Goal: Task Accomplishment & Management: Use online tool/utility

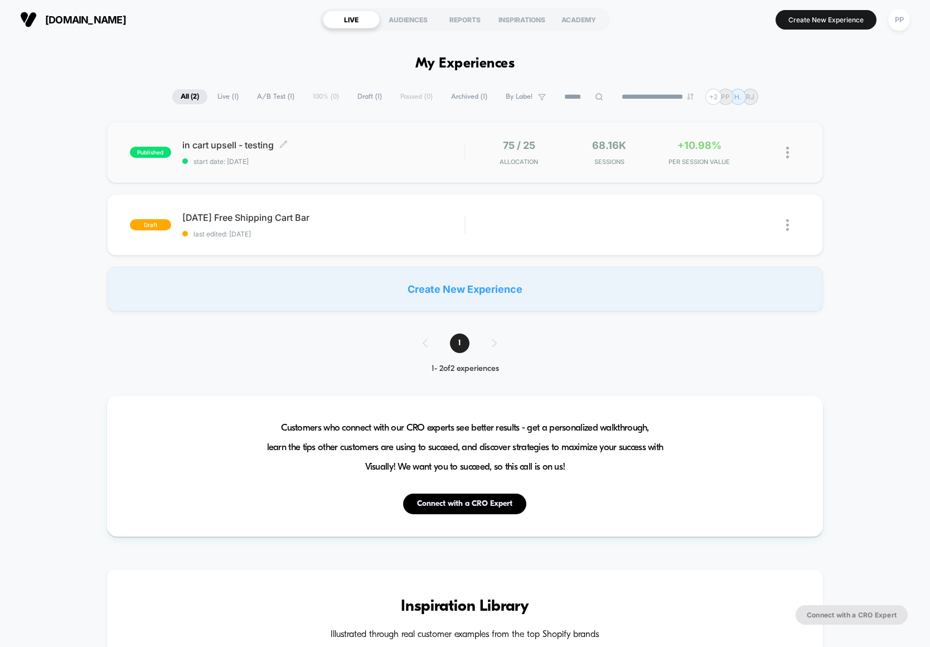
click at [455, 145] on span "in cart upsell - testing Click to edit experience details" at bounding box center [323, 144] width 282 height 11
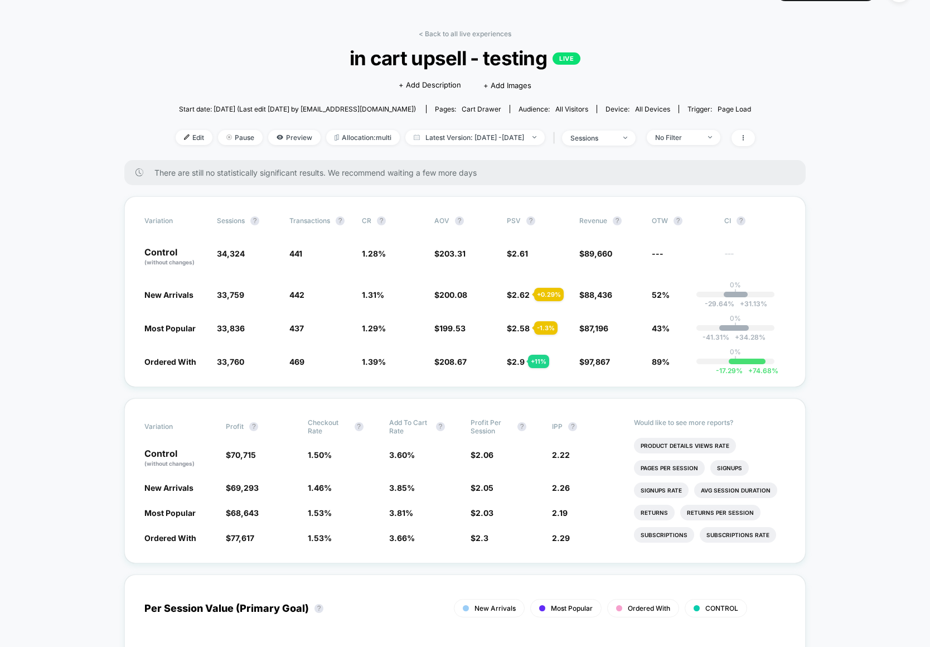
scroll to position [17, 0]
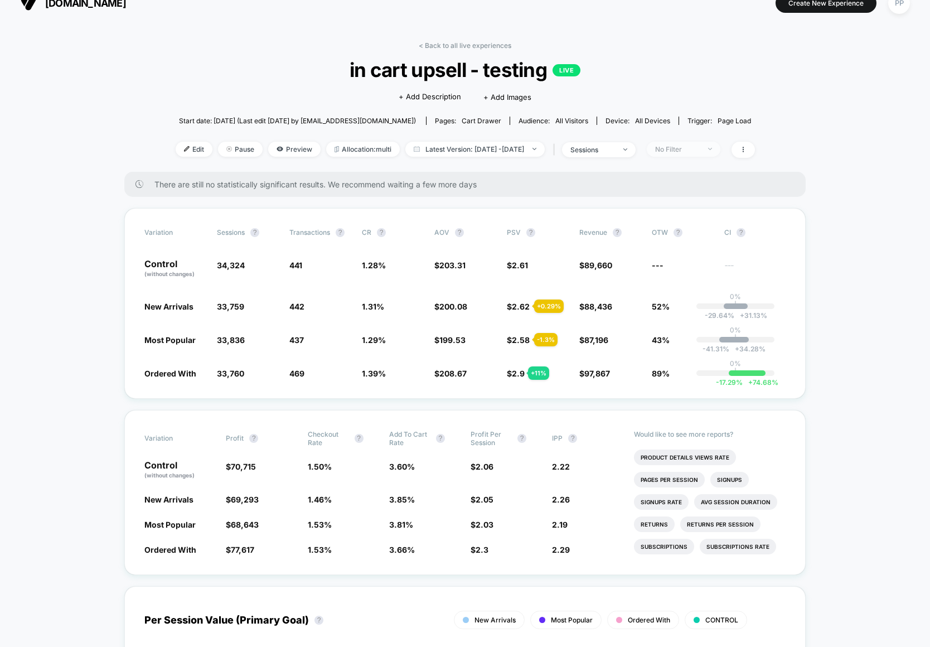
click at [679, 149] on div "No Filter" at bounding box center [677, 149] width 45 height 8
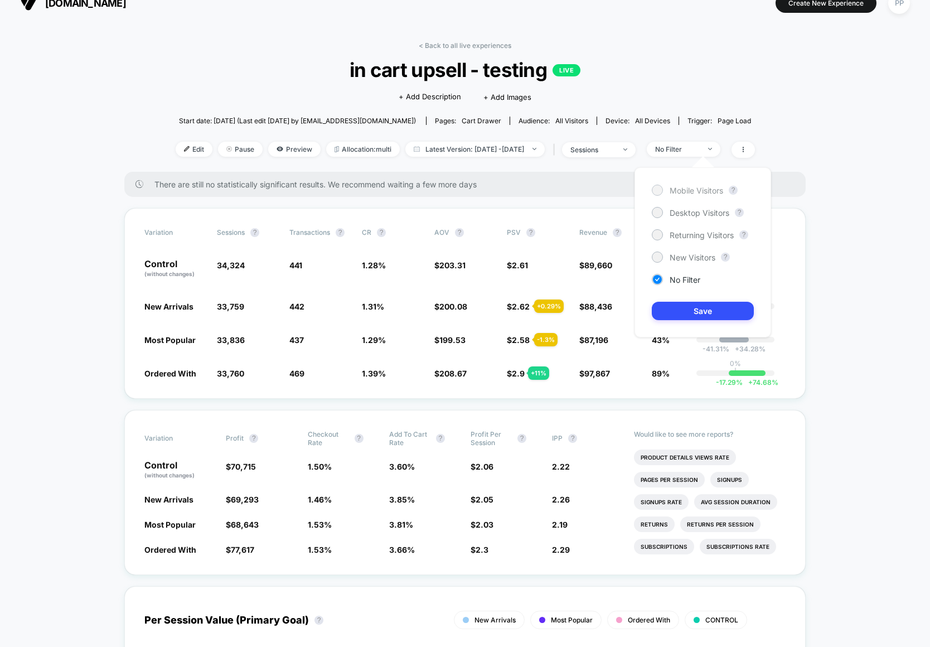
click at [656, 189] on div at bounding box center [657, 190] width 8 height 8
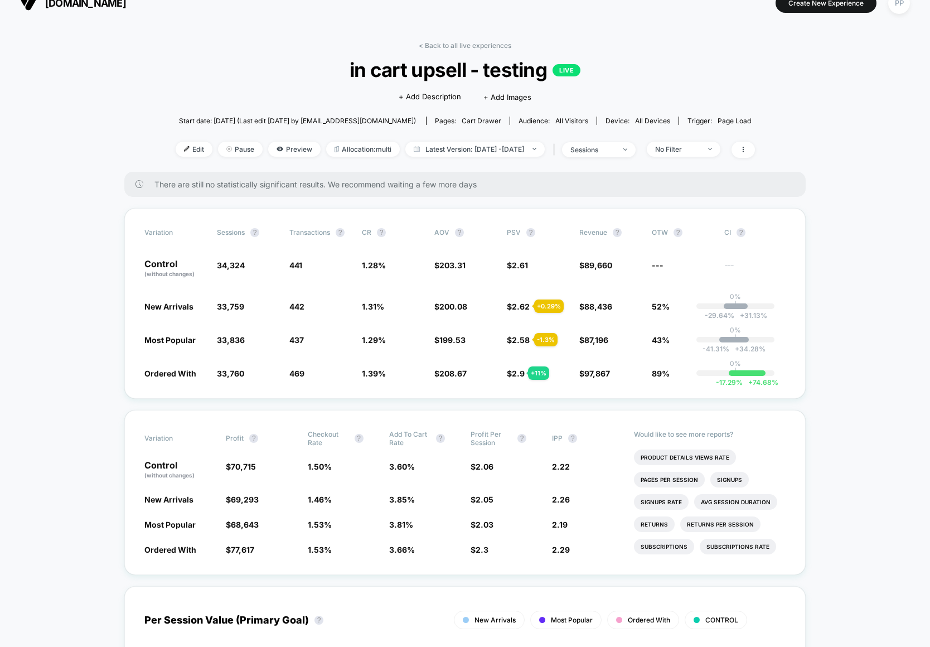
click at [684, 138] on div "< Back to all live experiences in cart upsell - testing LIVE Click to edit expe…" at bounding box center [465, 106] width 579 height 130
click at [686, 145] on div "No Filter" at bounding box center [677, 149] width 45 height 8
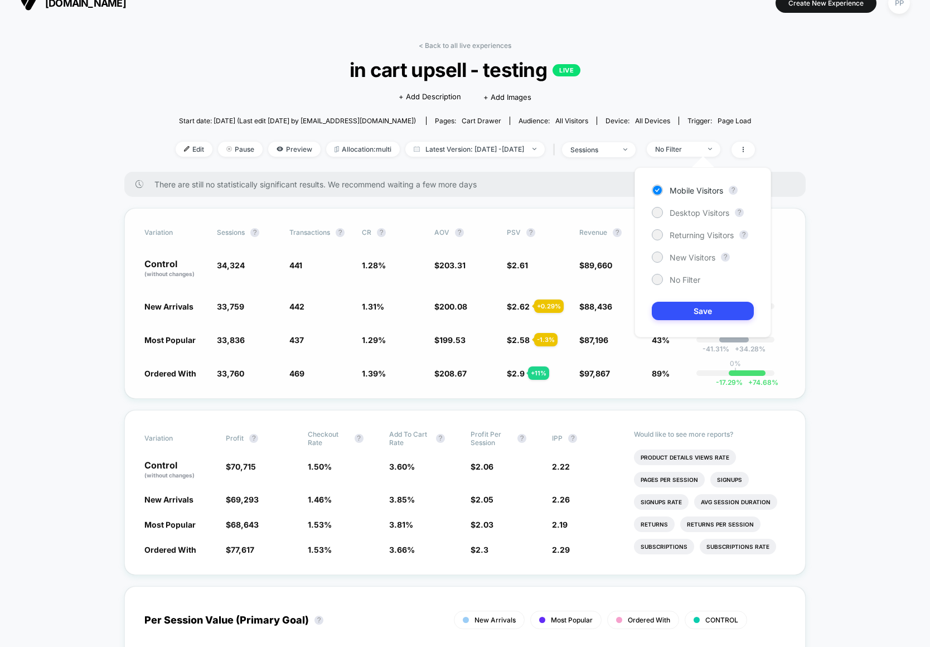
click at [696, 312] on button "Save" at bounding box center [703, 311] width 102 height 18
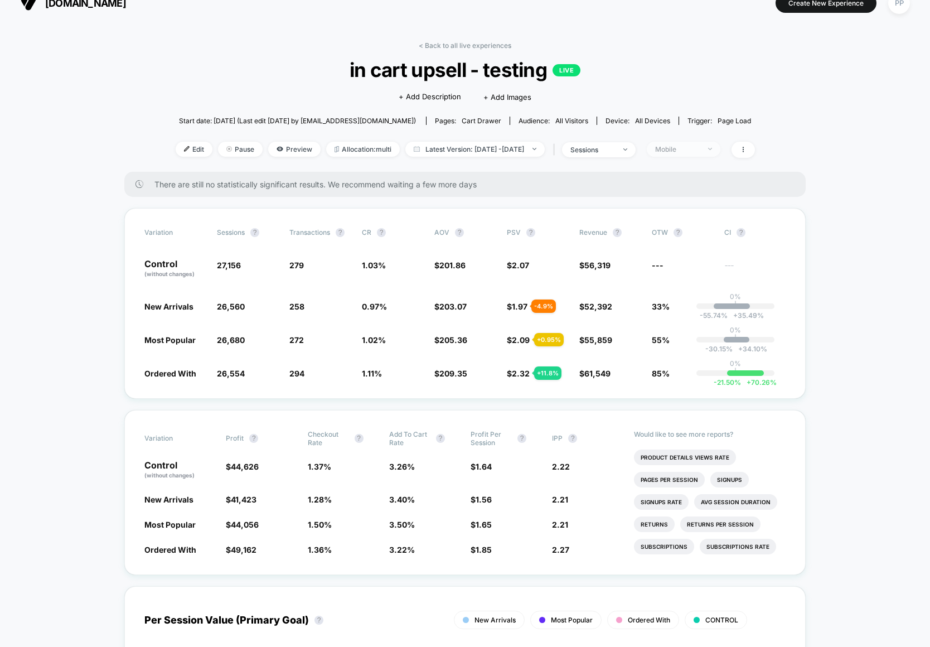
click at [720, 143] on span "Mobile" at bounding box center [684, 149] width 74 height 15
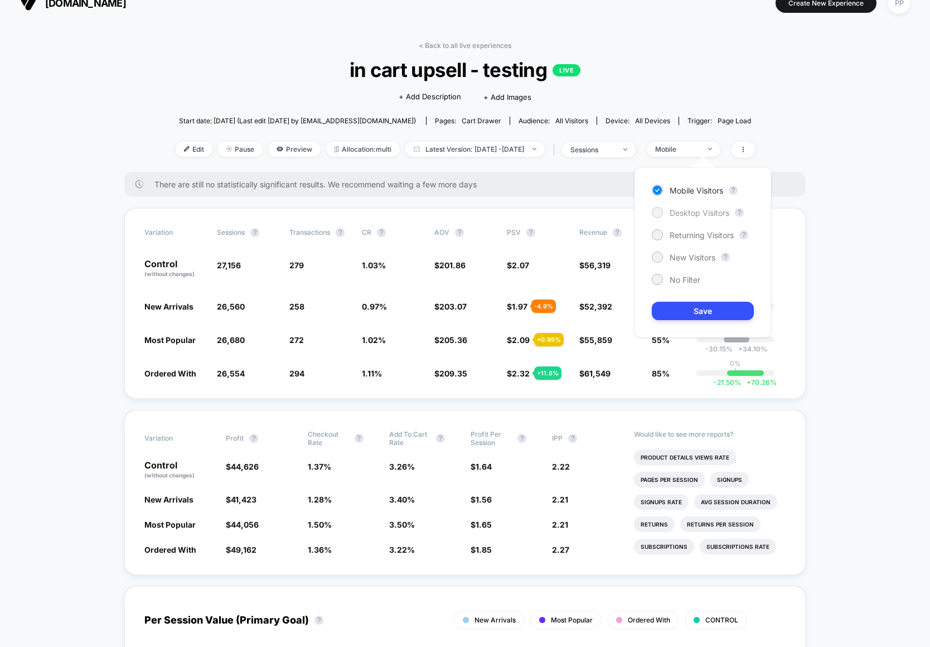
click at [701, 210] on span "Desktop Visitors" at bounding box center [699, 212] width 60 height 9
click at [722, 309] on button "Save" at bounding box center [703, 311] width 102 height 18
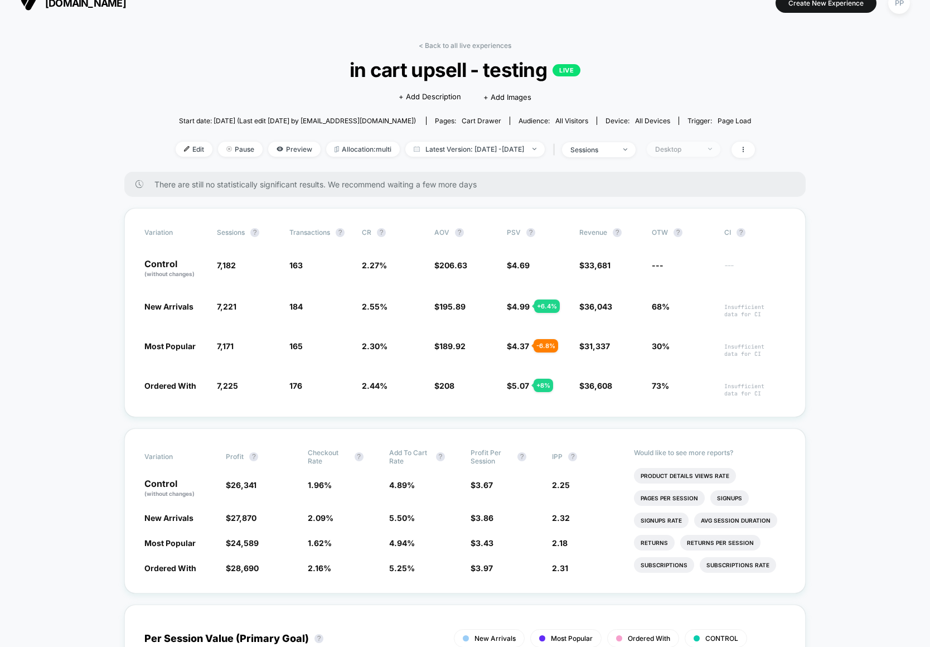
click at [699, 142] on span "Desktop" at bounding box center [684, 149] width 74 height 15
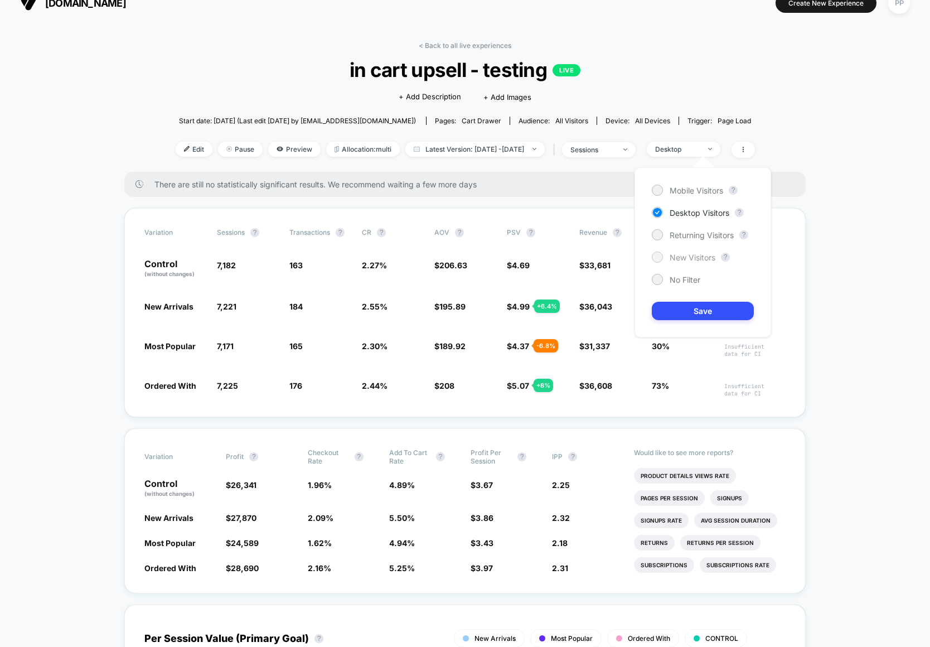
click at [701, 256] on span "New Visitors" at bounding box center [692, 256] width 46 height 9
click at [715, 314] on button "Save" at bounding box center [703, 311] width 102 height 18
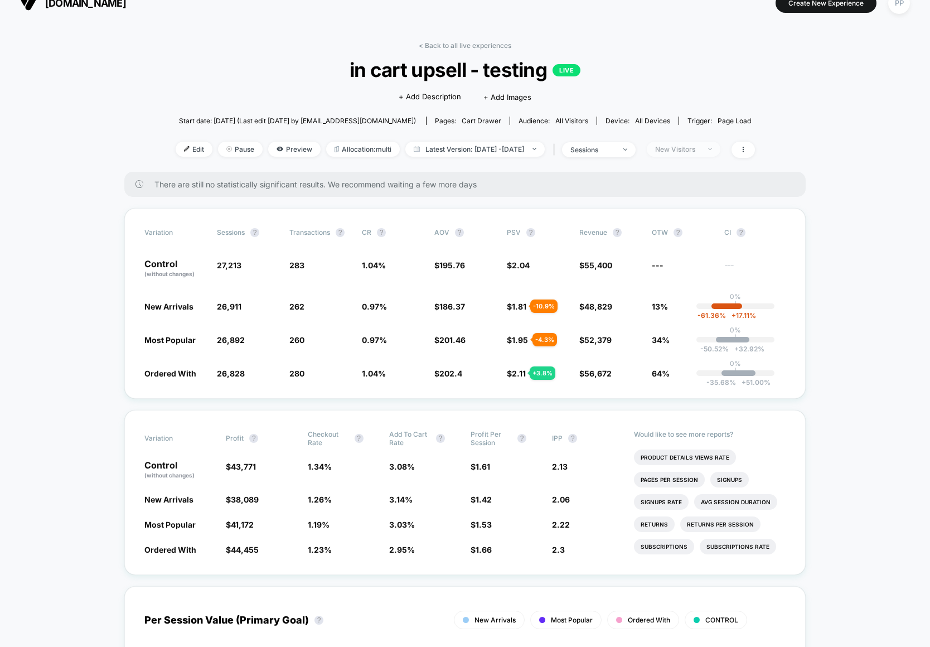
click at [699, 145] on div "New Visitors" at bounding box center [677, 149] width 45 height 8
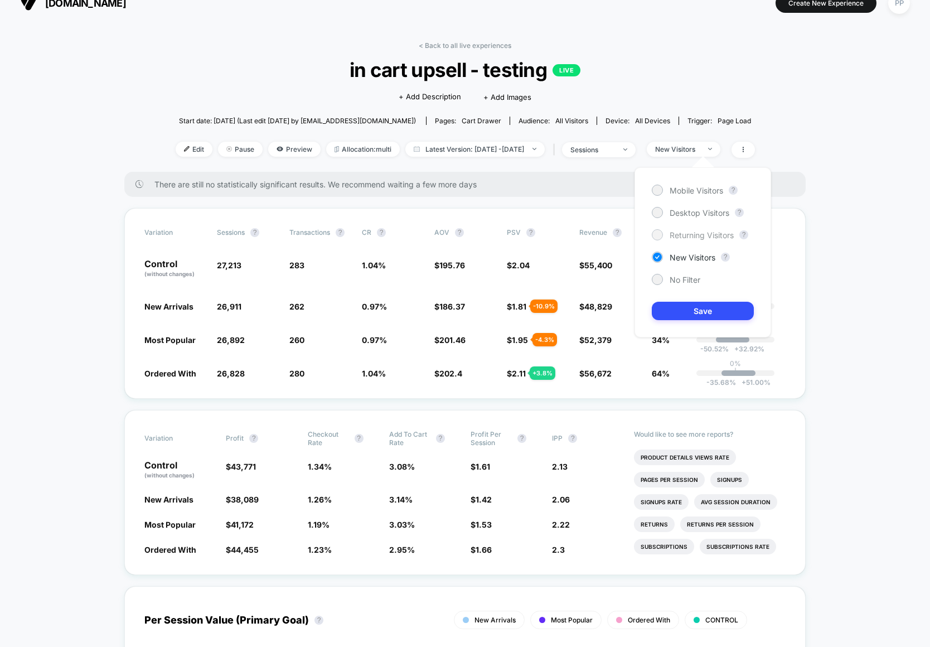
click at [715, 234] on span "Returning Visitors" at bounding box center [701, 234] width 64 height 9
click at [697, 313] on button "Save" at bounding box center [703, 311] width 102 height 18
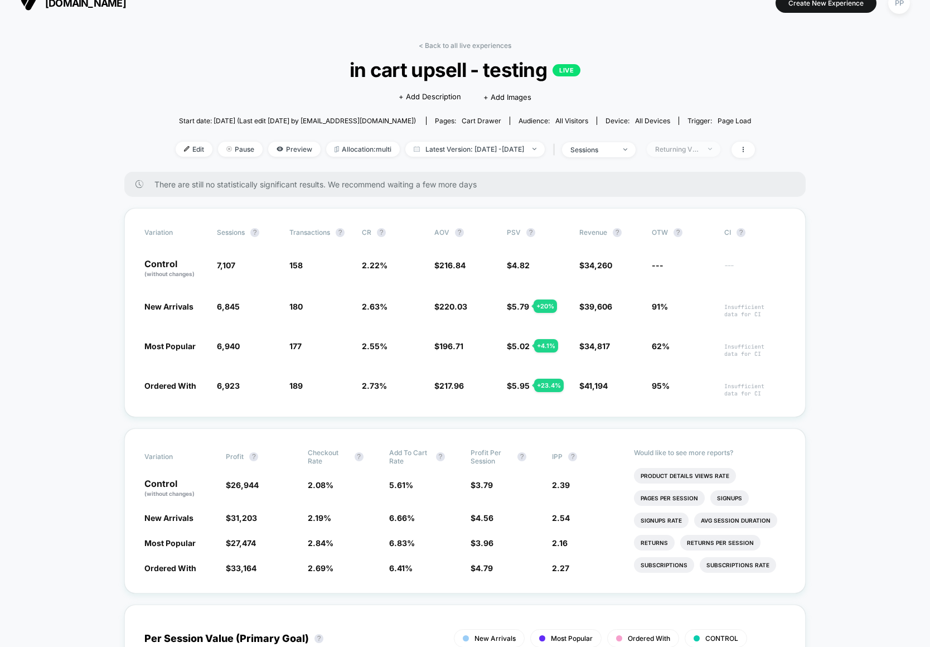
click at [699, 152] on div "Returning Visitors" at bounding box center [677, 149] width 45 height 8
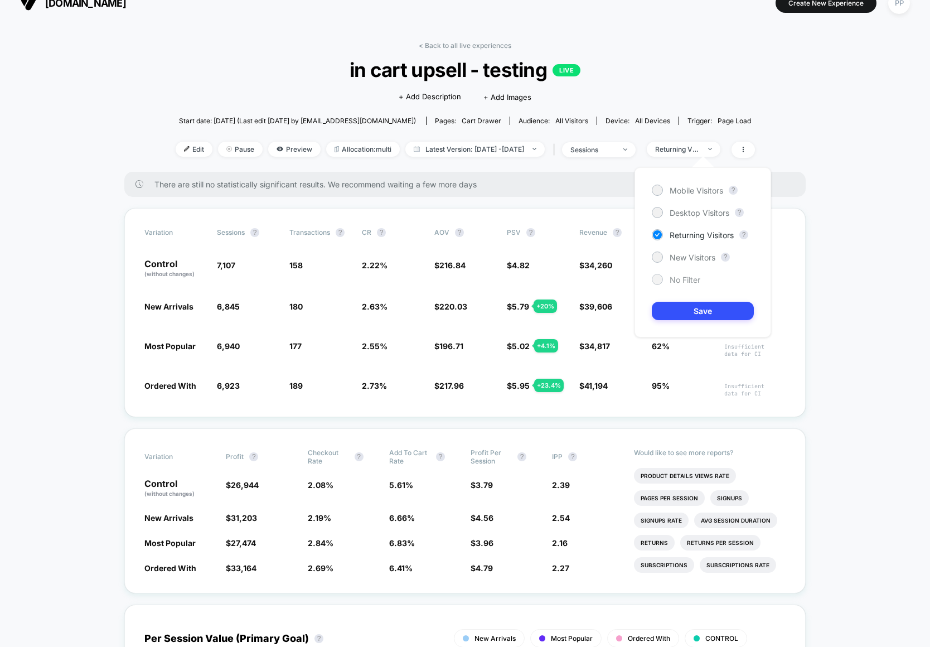
click at [693, 277] on span "No Filter" at bounding box center [684, 279] width 31 height 9
drag, startPoint x: 715, startPoint y: 314, endPoint x: 698, endPoint y: 288, distance: 30.3
click at [715, 314] on button "Save" at bounding box center [703, 311] width 102 height 18
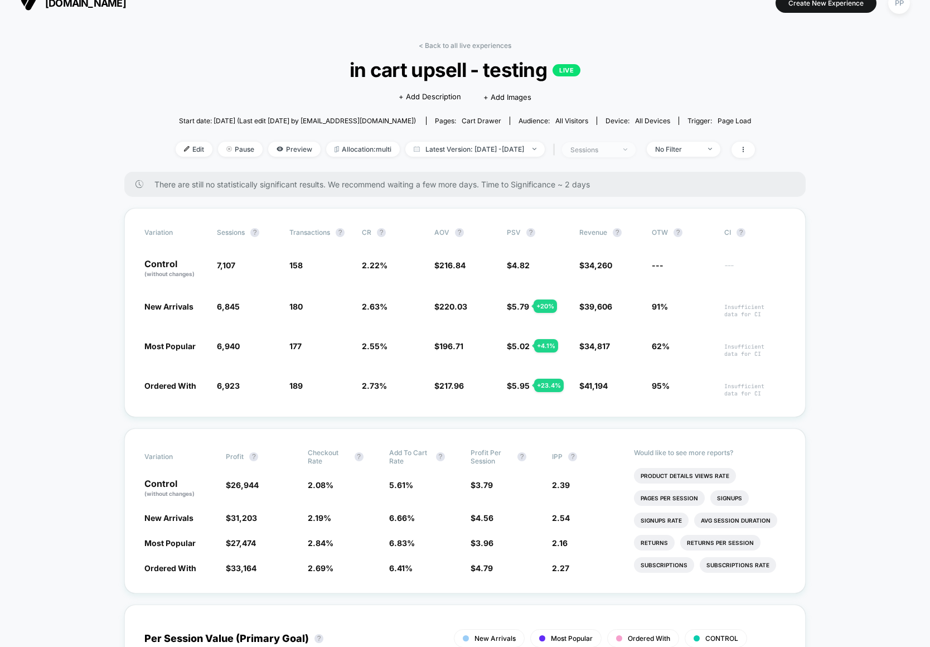
click at [607, 148] on div "sessions" at bounding box center [592, 149] width 45 height 8
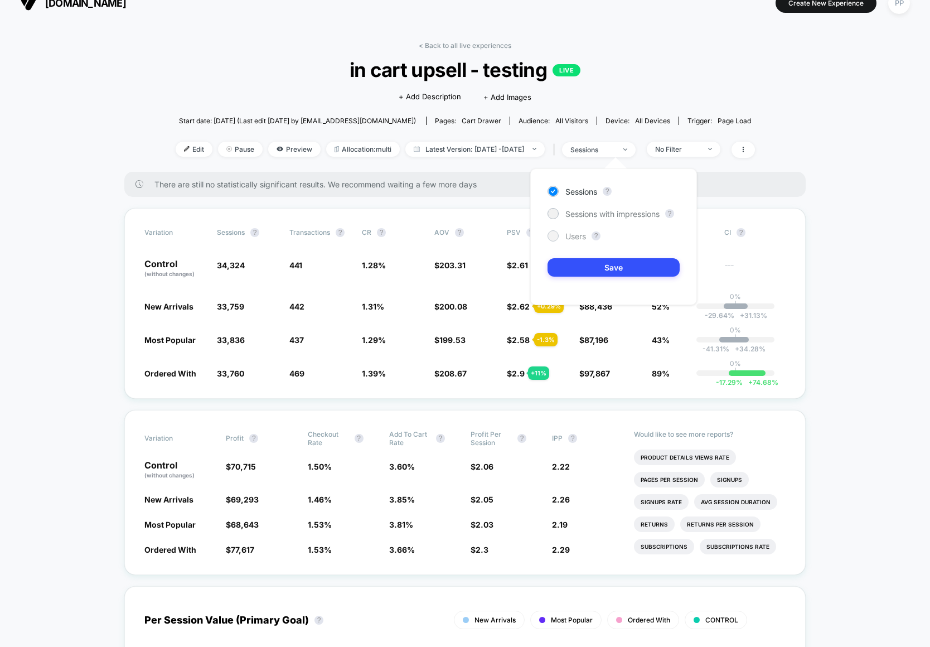
click at [568, 234] on span "Users" at bounding box center [575, 235] width 21 height 9
click at [597, 265] on button "Save" at bounding box center [613, 267] width 132 height 18
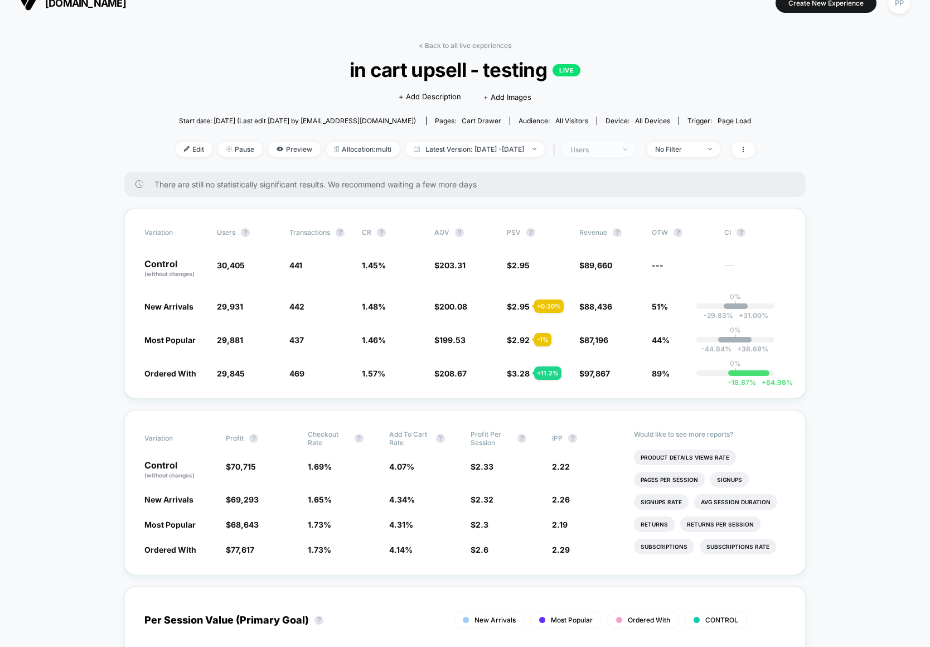
click at [635, 153] on span "users" at bounding box center [599, 149] width 74 height 15
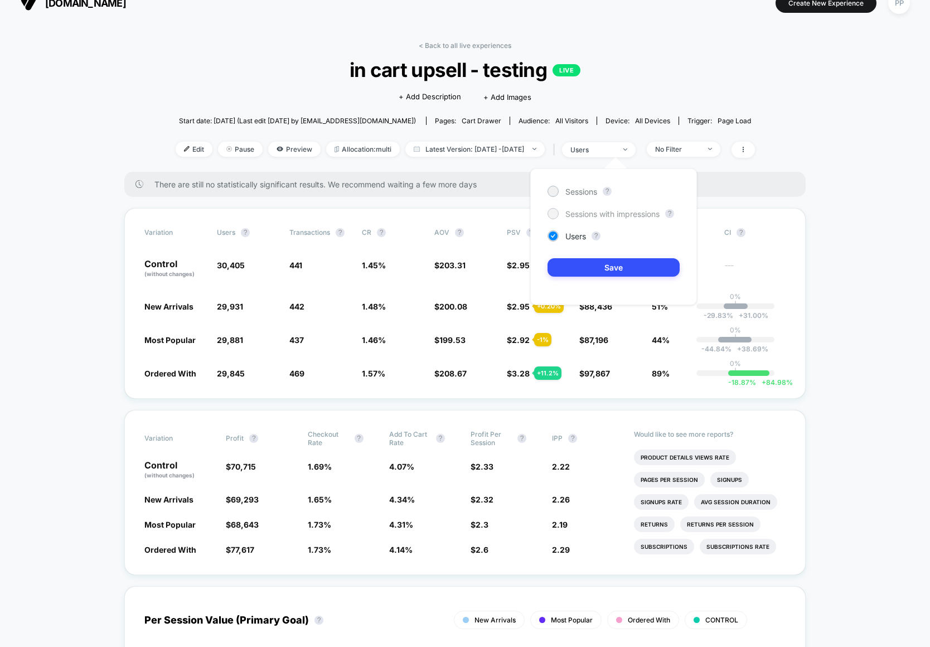
click at [626, 215] on span "Sessions with impressions" at bounding box center [612, 213] width 94 height 9
click at [611, 269] on button "Save" at bounding box center [613, 267] width 132 height 18
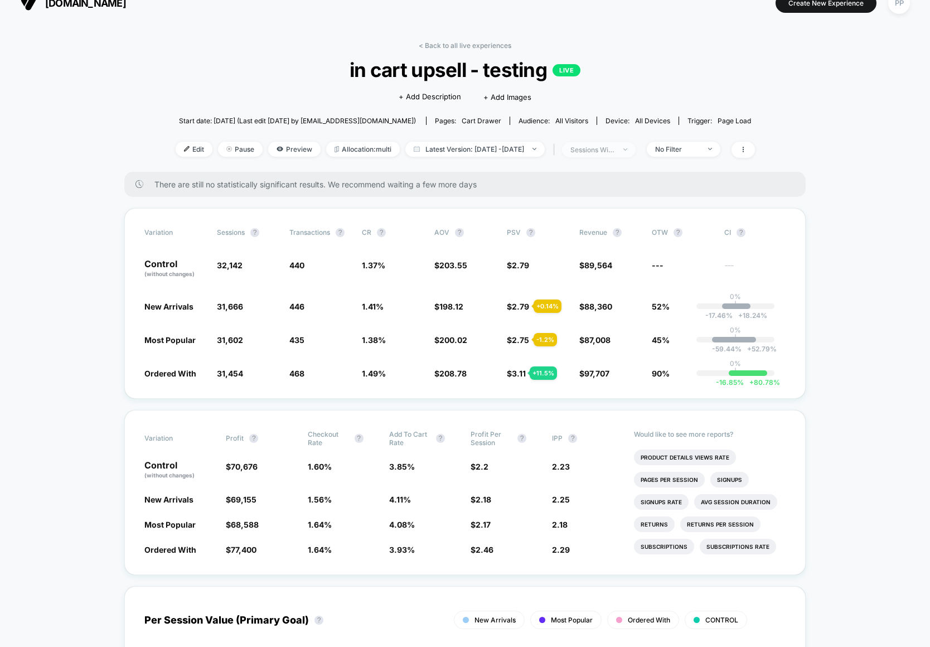
click at [609, 148] on div "sessions with impression" at bounding box center [592, 149] width 45 height 8
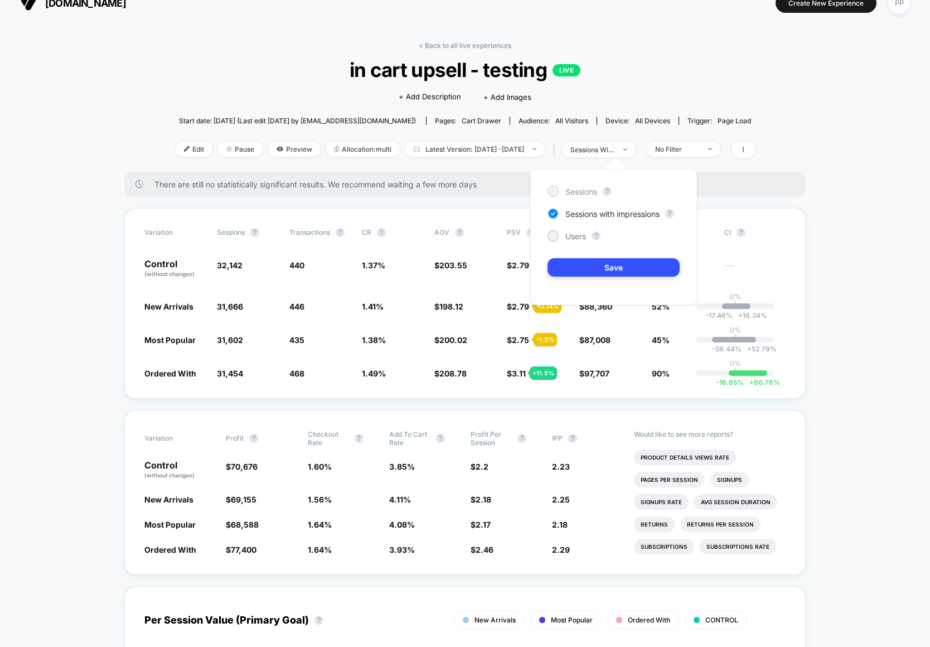
click at [596, 195] on span "Sessions" at bounding box center [581, 191] width 32 height 9
click at [568, 274] on button "Save" at bounding box center [613, 267] width 132 height 18
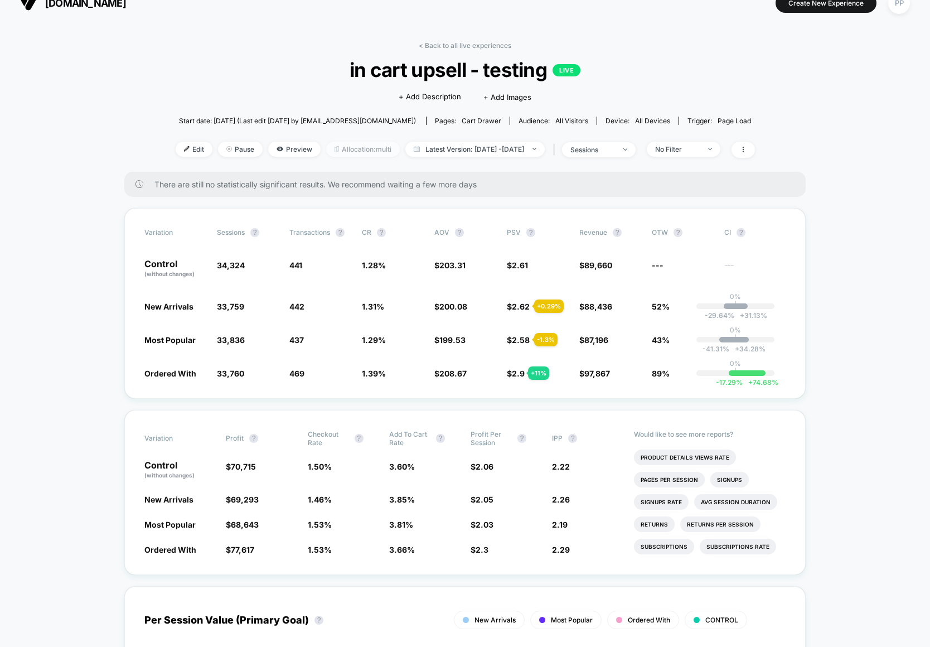
click at [353, 152] on span "Allocation: multi" at bounding box center [363, 149] width 74 height 15
